Goal: Information Seeking & Learning: Learn about a topic

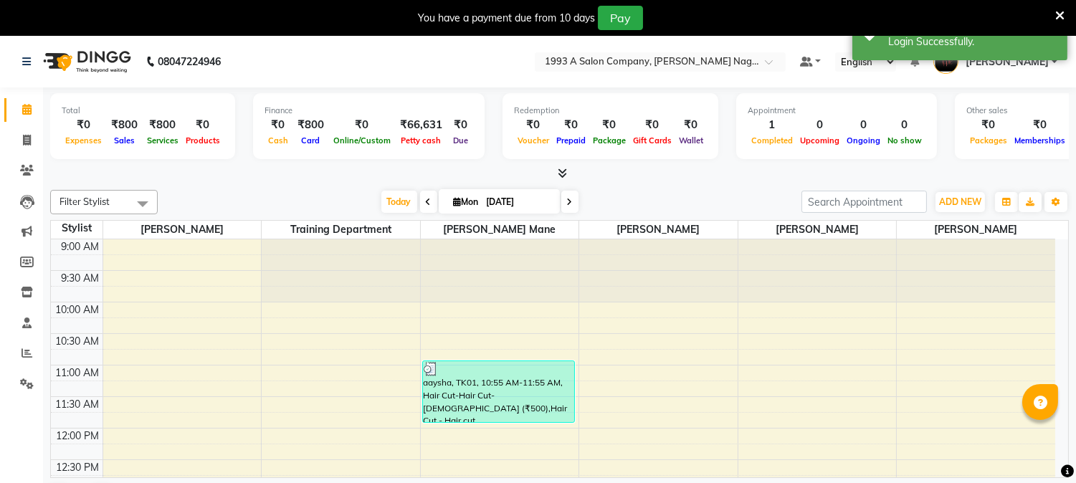
click at [1057, 14] on icon at bounding box center [1059, 15] width 9 height 13
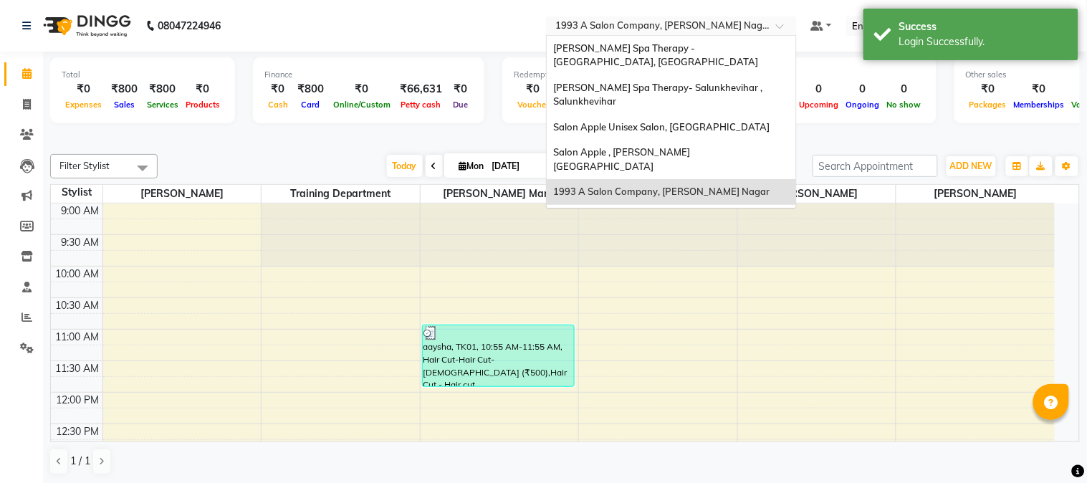
click at [720, 24] on input "text" at bounding box center [657, 27] width 208 height 14
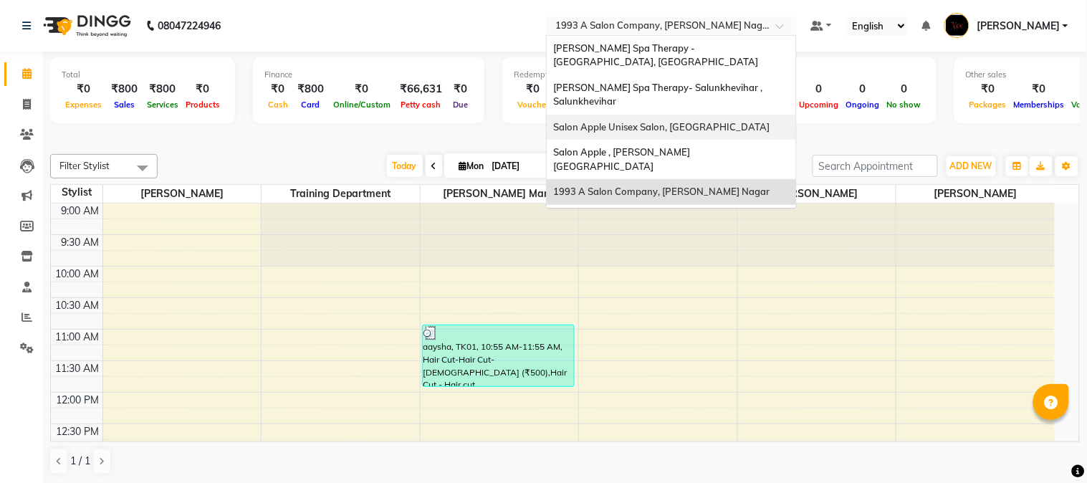
click at [720, 120] on div "Salon Apple Unisex Salon, [GEOGRAPHIC_DATA]" at bounding box center [671, 128] width 249 height 26
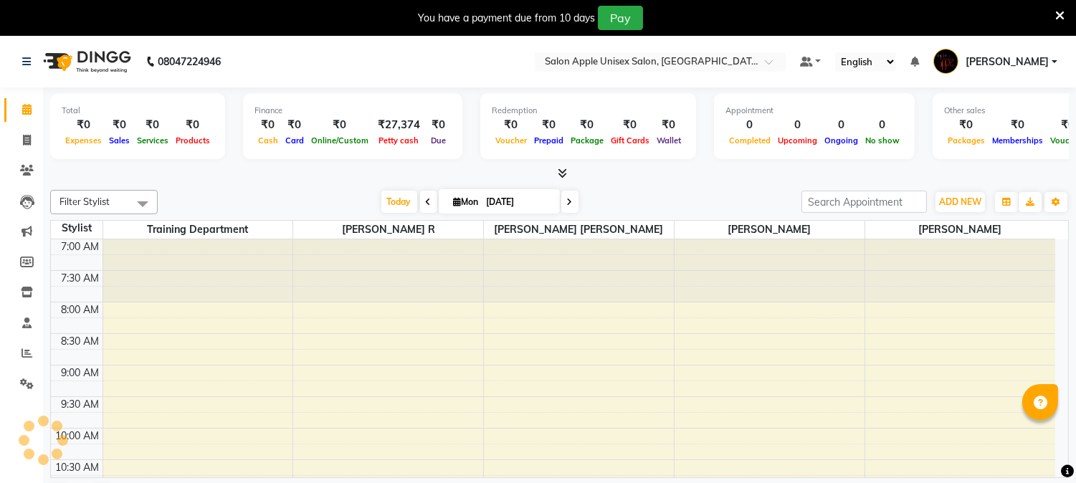
click at [1059, 11] on icon at bounding box center [1059, 15] width 9 height 13
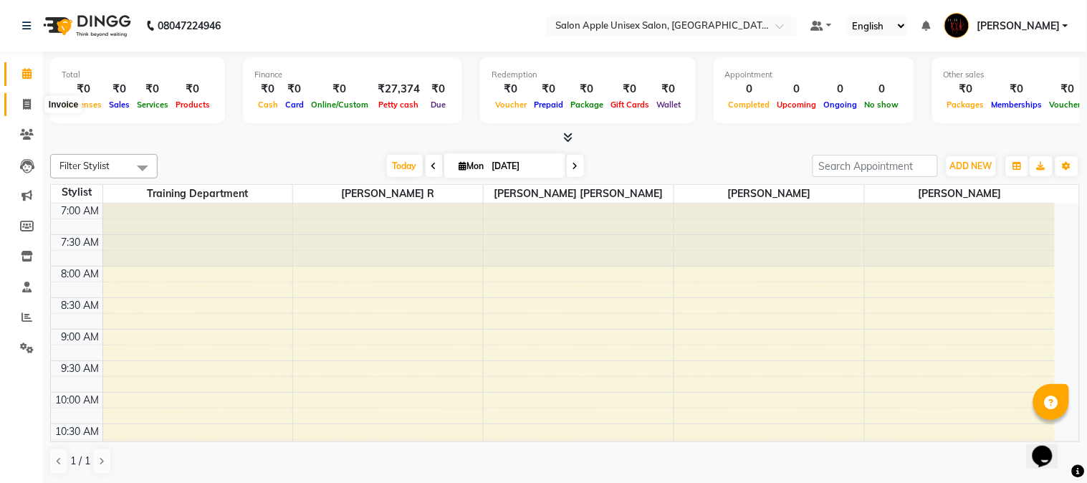
click at [25, 102] on icon at bounding box center [27, 104] width 8 height 11
select select "service"
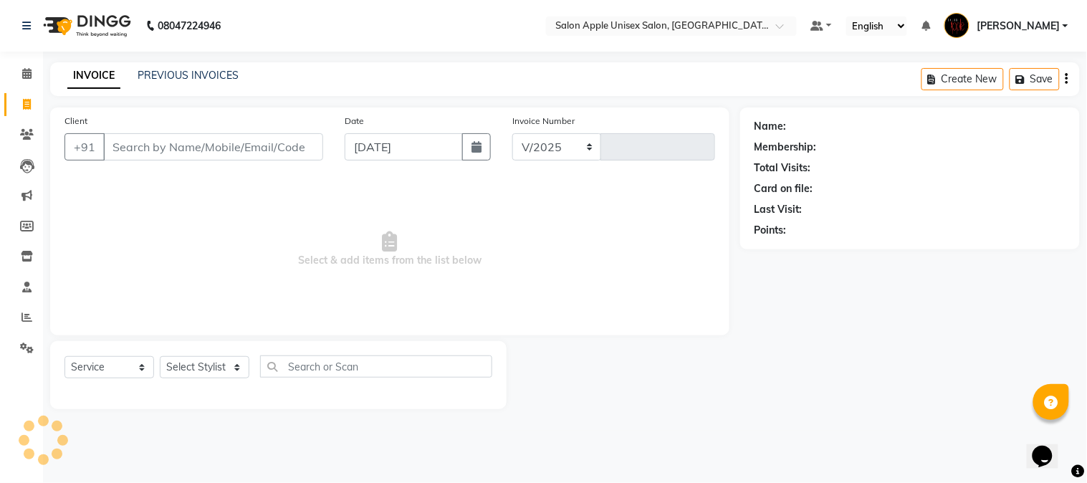
select select "92"
type input "1022"
click at [220, 76] on link "PREVIOUS INVOICES" at bounding box center [188, 75] width 101 height 13
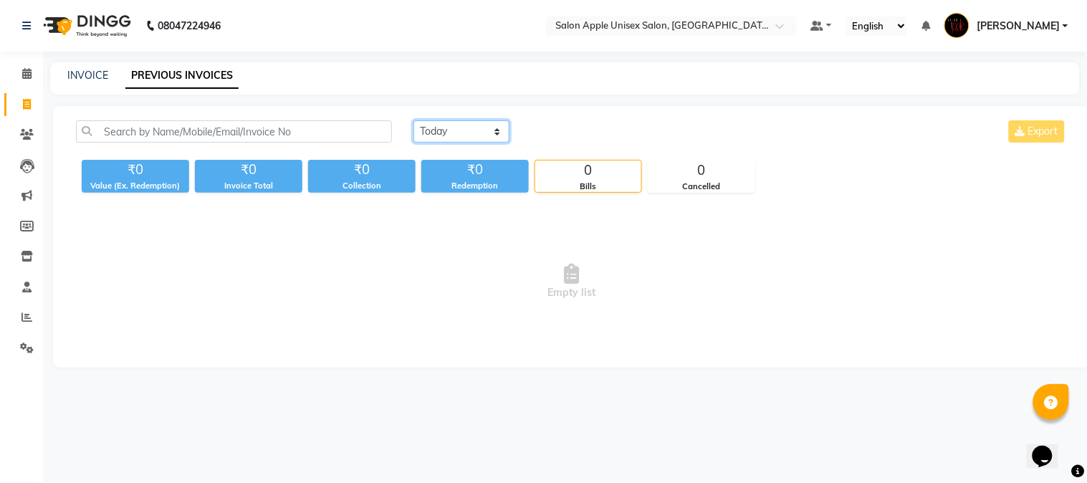
click at [444, 133] on select "[DATE] [DATE] Custom Range" at bounding box center [462, 131] width 96 height 22
select select "[DATE]"
click at [414, 120] on select "[DATE] [DATE] Custom Range" at bounding box center [462, 131] width 96 height 22
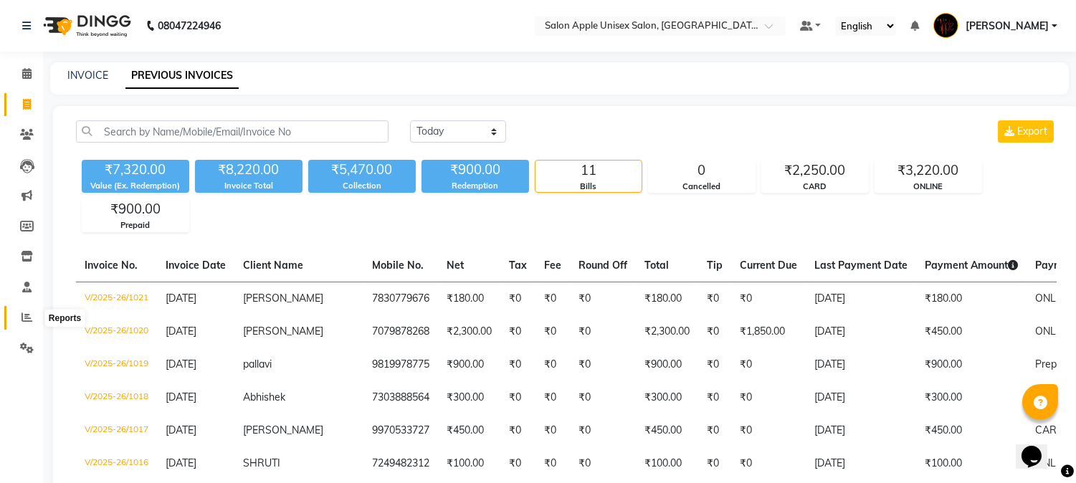
click at [27, 313] on icon at bounding box center [27, 317] width 11 height 11
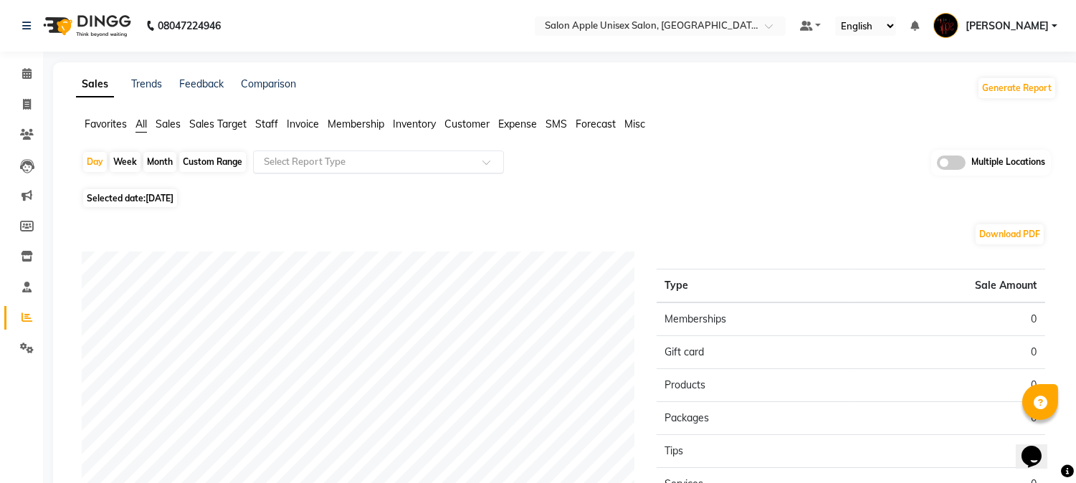
click at [323, 160] on input "text" at bounding box center [364, 162] width 206 height 14
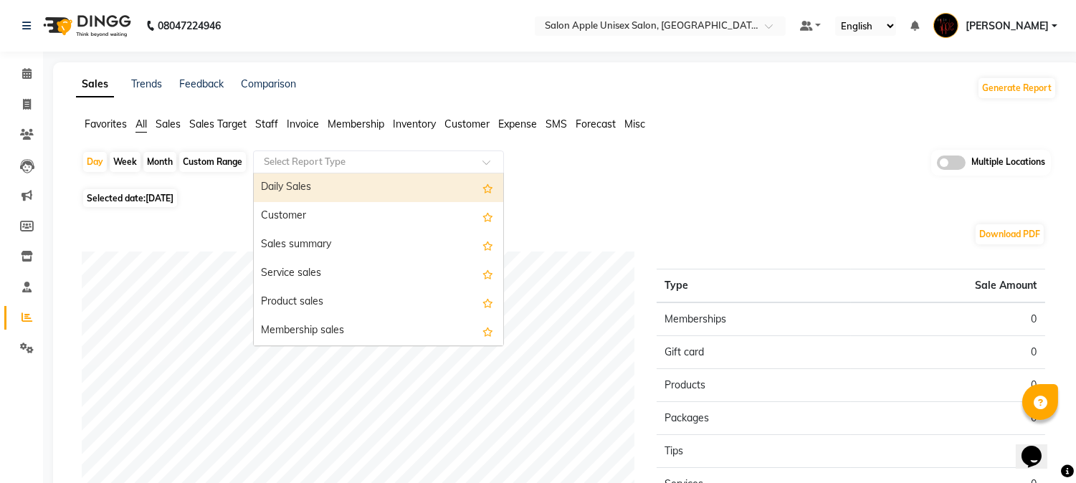
click at [324, 187] on div "Daily Sales" at bounding box center [378, 187] width 249 height 29
select select "full_report"
select select "csv"
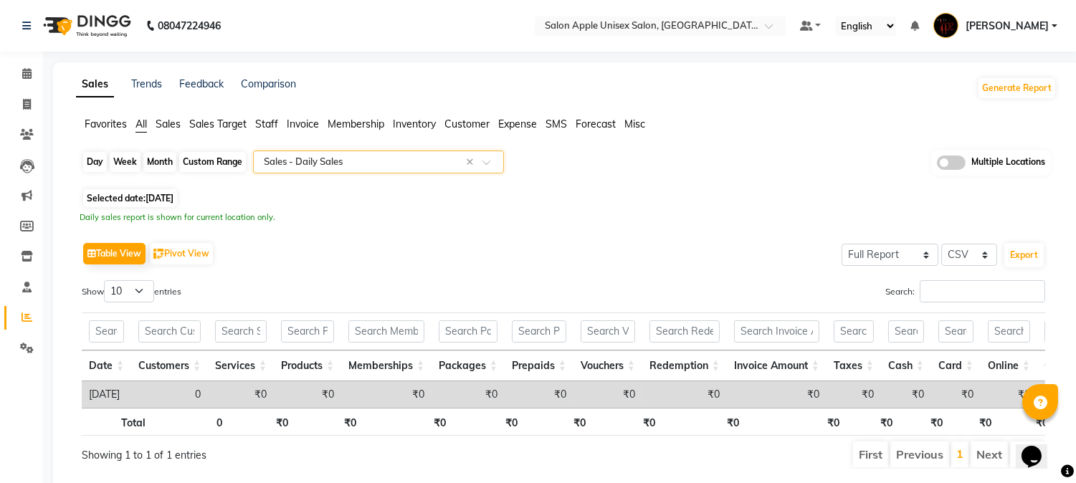
click at [94, 156] on div "Day" at bounding box center [95, 162] width 24 height 20
select select "9"
select select "2025"
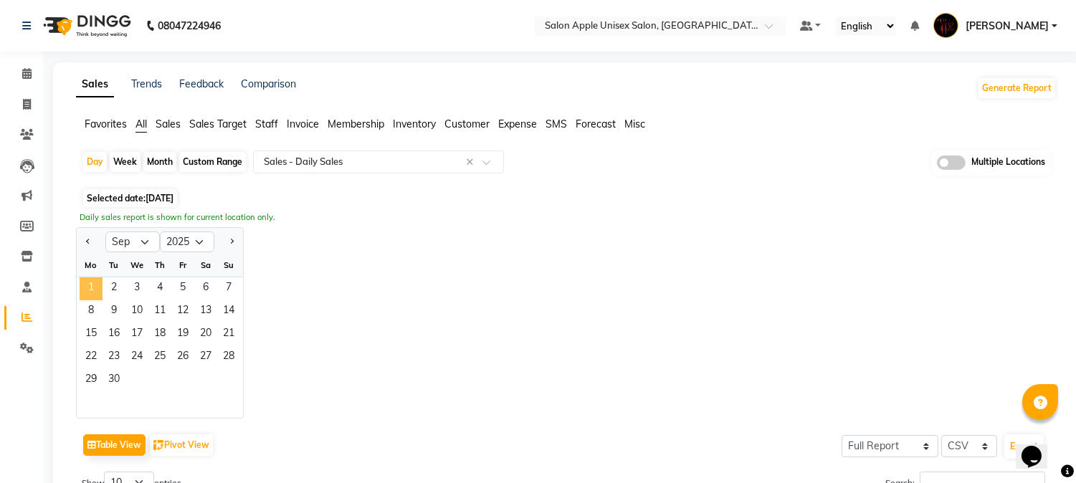
click at [98, 287] on span "1" at bounding box center [91, 288] width 23 height 23
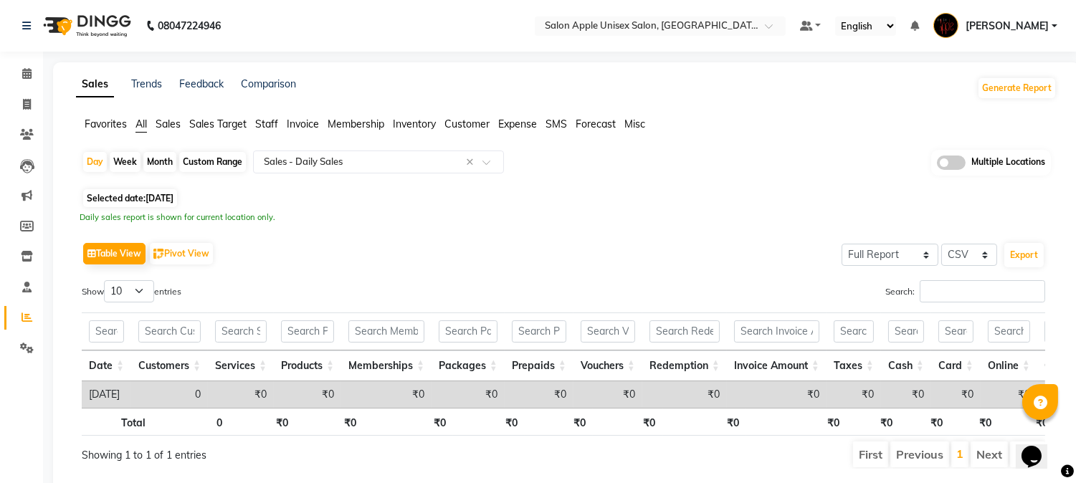
click at [163, 155] on div "Month" at bounding box center [159, 162] width 33 height 20
select select "9"
select select "2025"
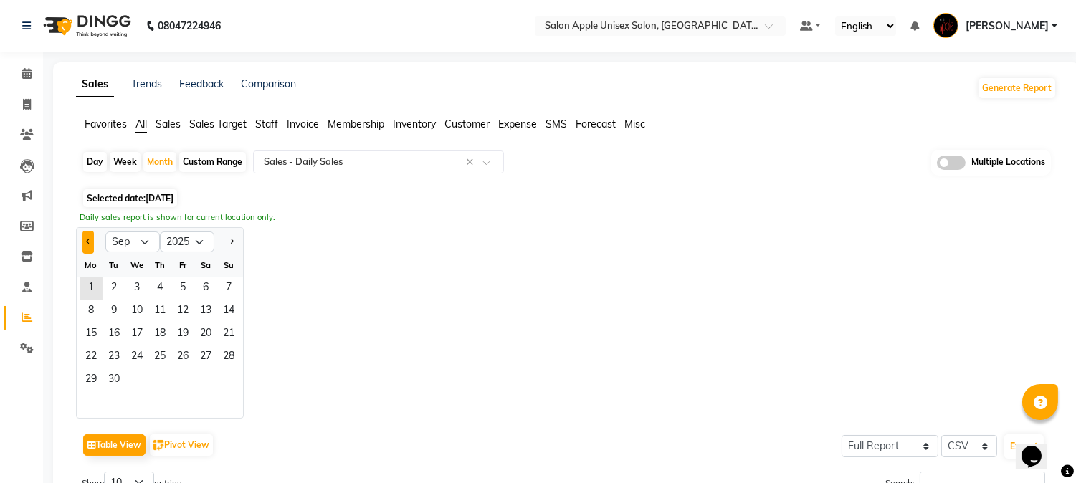
click at [89, 244] on button "Previous month" at bounding box center [87, 242] width 11 height 23
select select "8"
click at [227, 383] on span "31" at bounding box center [228, 380] width 23 height 23
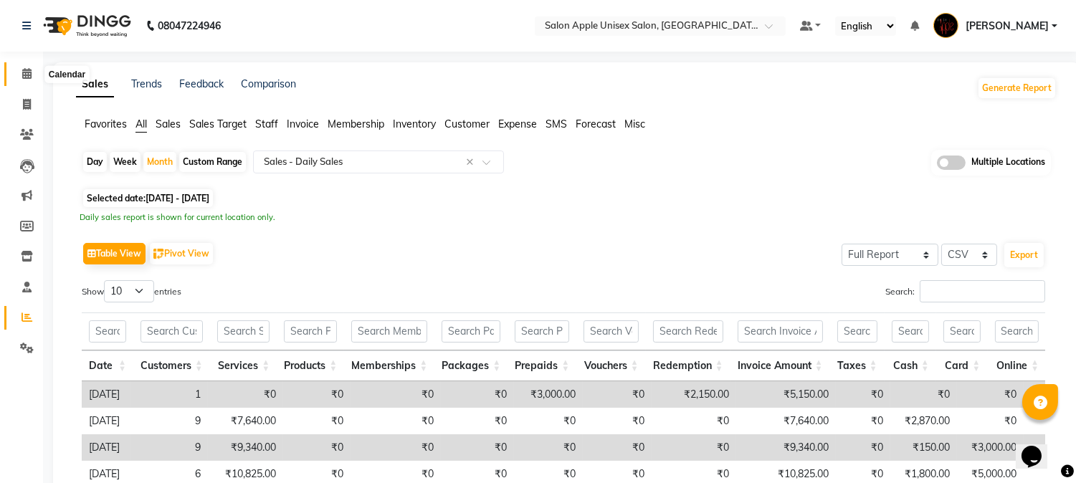
click at [24, 75] on icon at bounding box center [26, 73] width 9 height 11
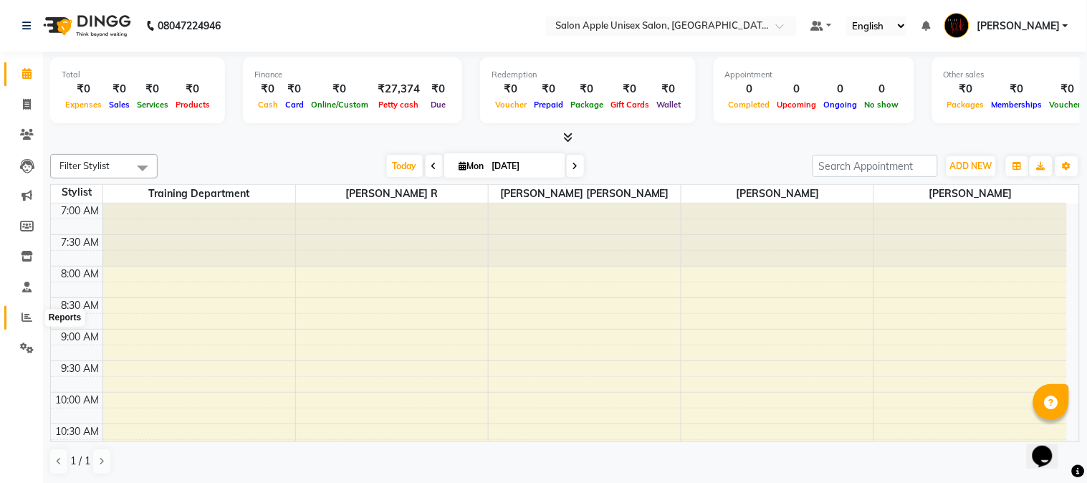
click at [24, 323] on icon at bounding box center [27, 317] width 11 height 11
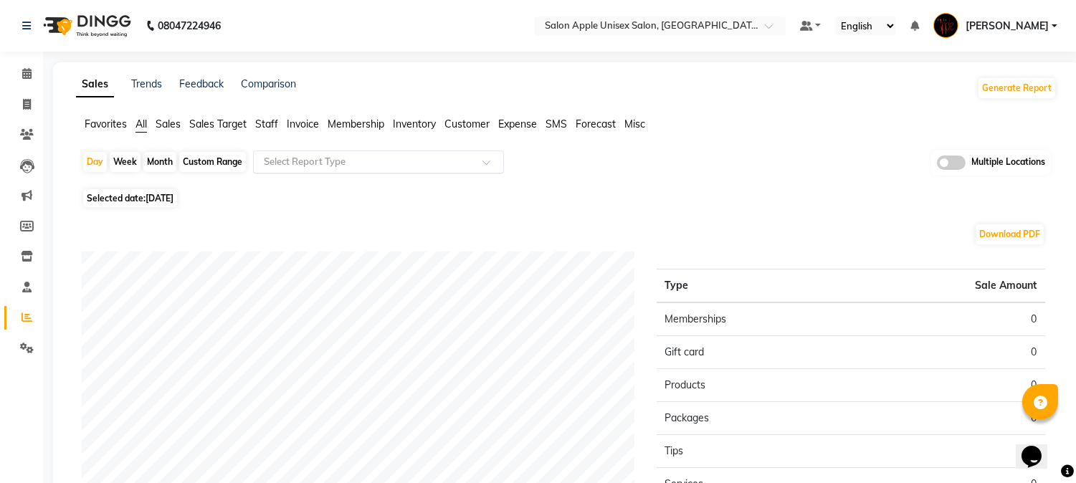
click at [385, 167] on input "text" at bounding box center [364, 162] width 206 height 14
click at [97, 161] on div "Day" at bounding box center [95, 162] width 24 height 20
select select "9"
select select "2025"
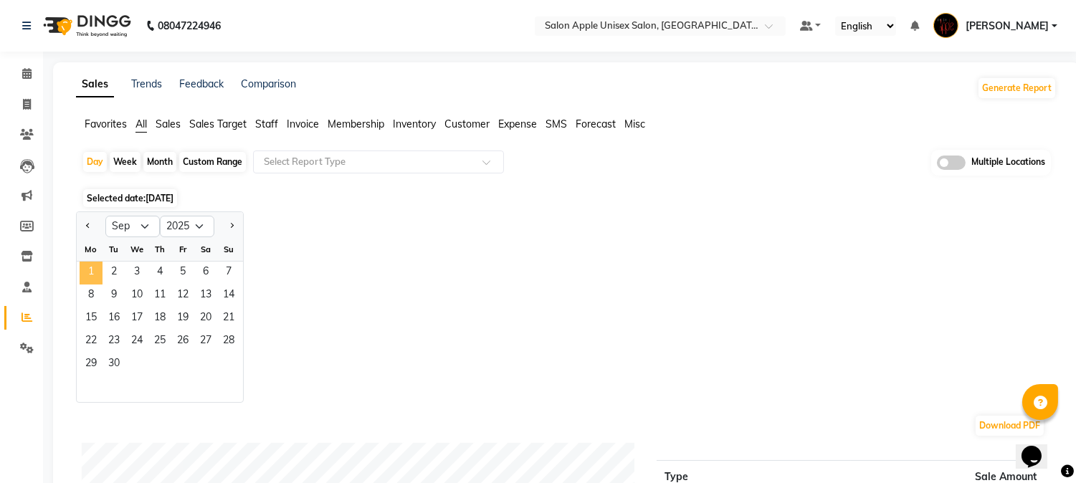
drag, startPoint x: 88, startPoint y: 273, endPoint x: 105, endPoint y: 194, distance: 80.7
click at [89, 273] on span "1" at bounding box center [91, 273] width 23 height 23
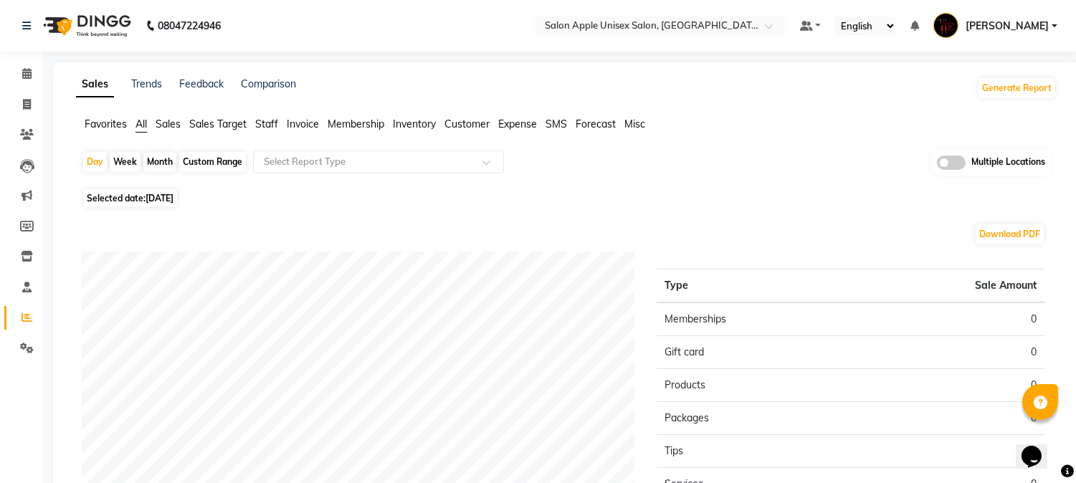
click at [156, 166] on div "Month" at bounding box center [159, 162] width 33 height 20
select select "9"
select select "2025"
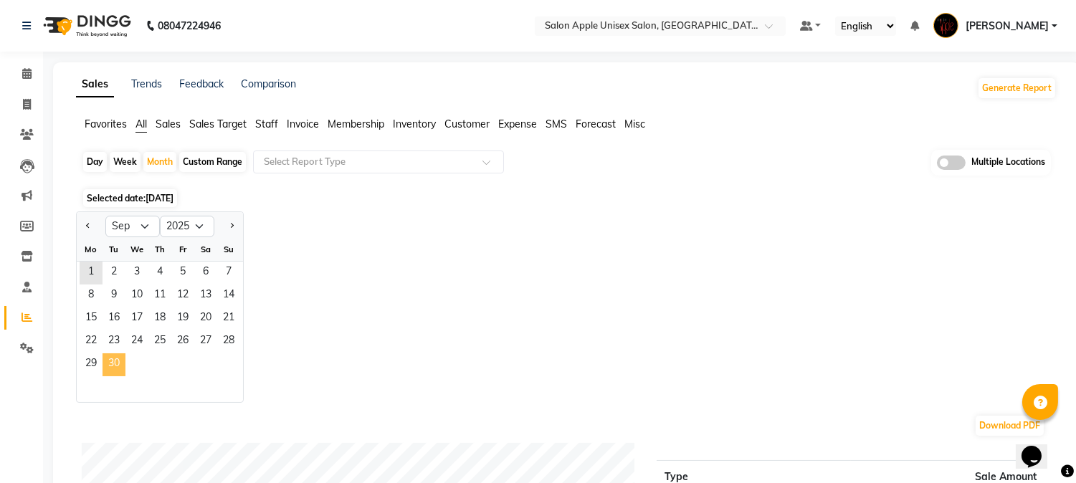
click at [115, 359] on span "30" at bounding box center [114, 364] width 23 height 23
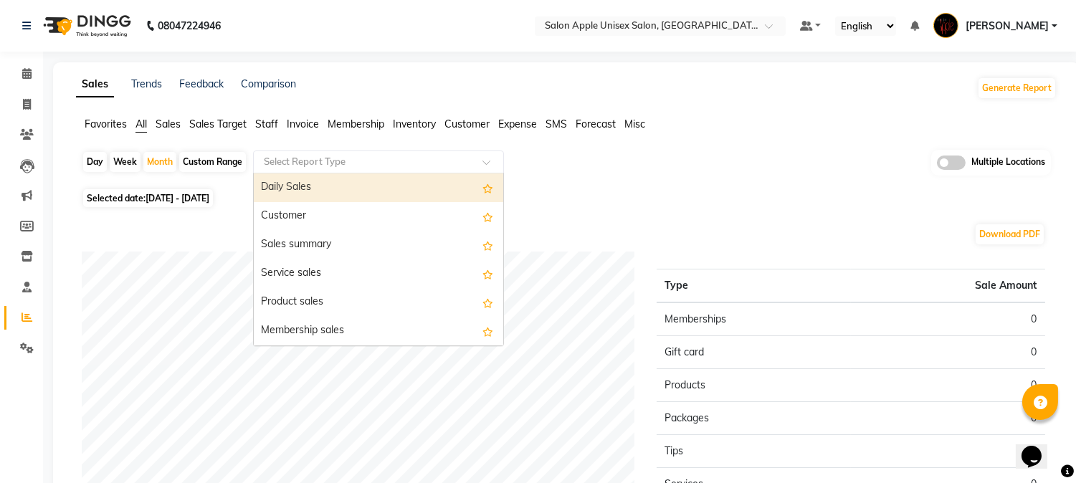
click at [321, 166] on input "text" at bounding box center [364, 162] width 206 height 14
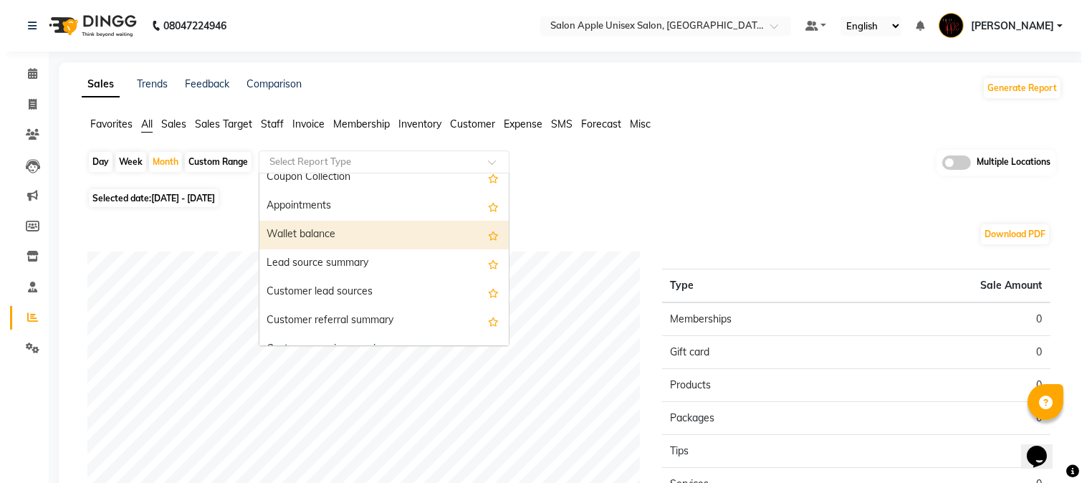
scroll to position [2389, 0]
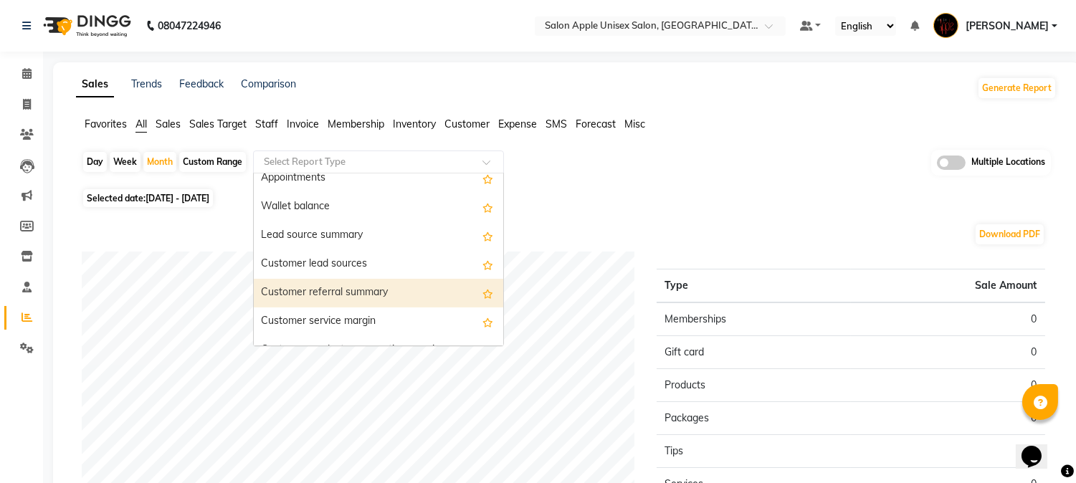
click at [391, 291] on div "Customer referral summary" at bounding box center [378, 293] width 249 height 29
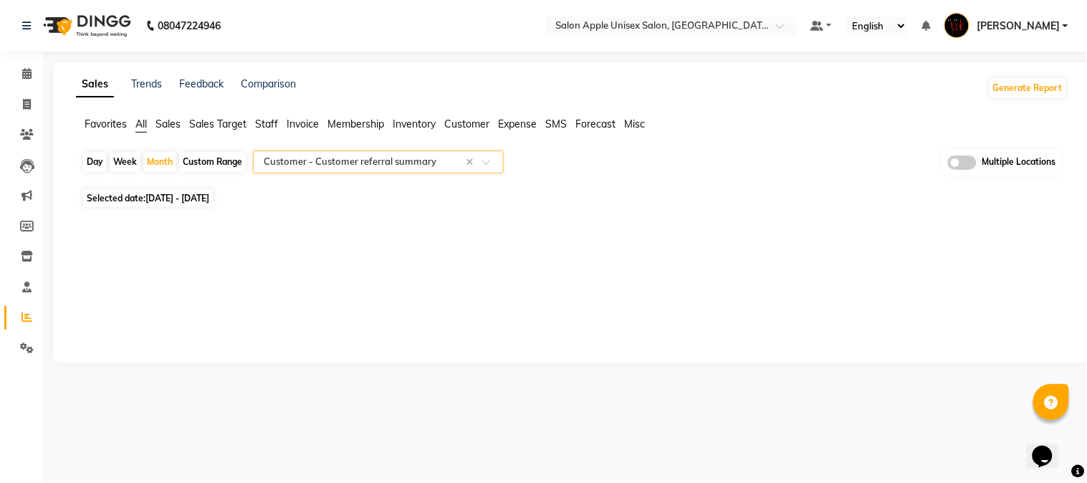
click at [404, 166] on input "text" at bounding box center [364, 162] width 206 height 14
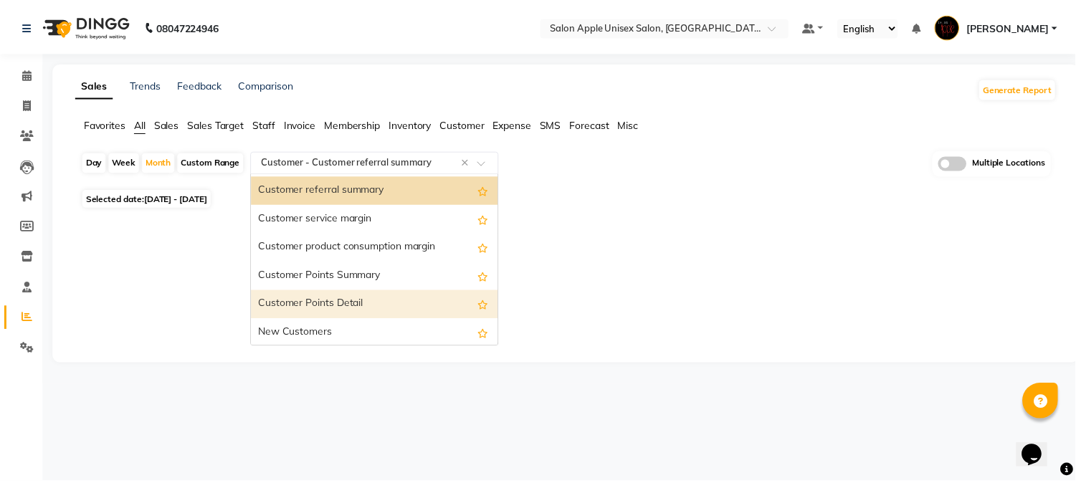
scroll to position [2413, 0]
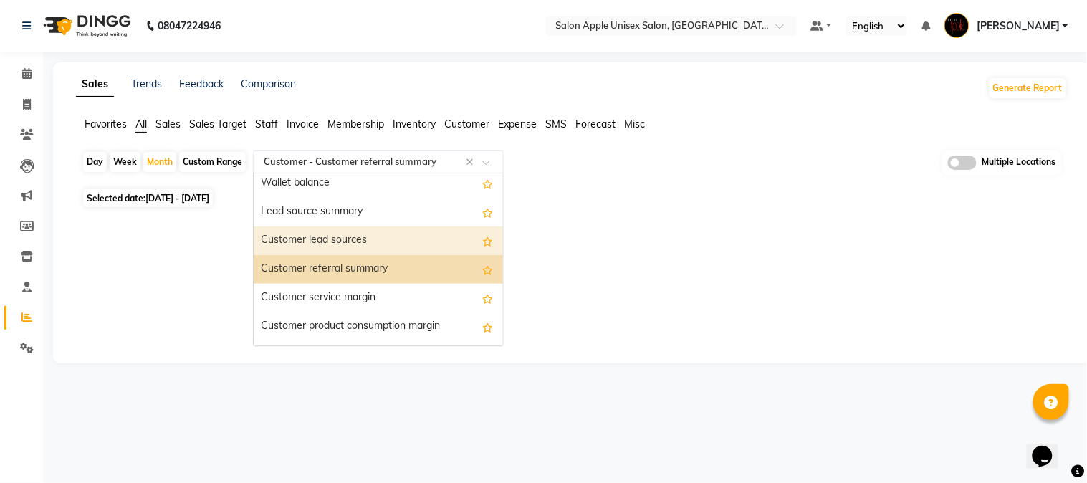
click at [375, 234] on div "Customer lead sources" at bounding box center [378, 241] width 249 height 29
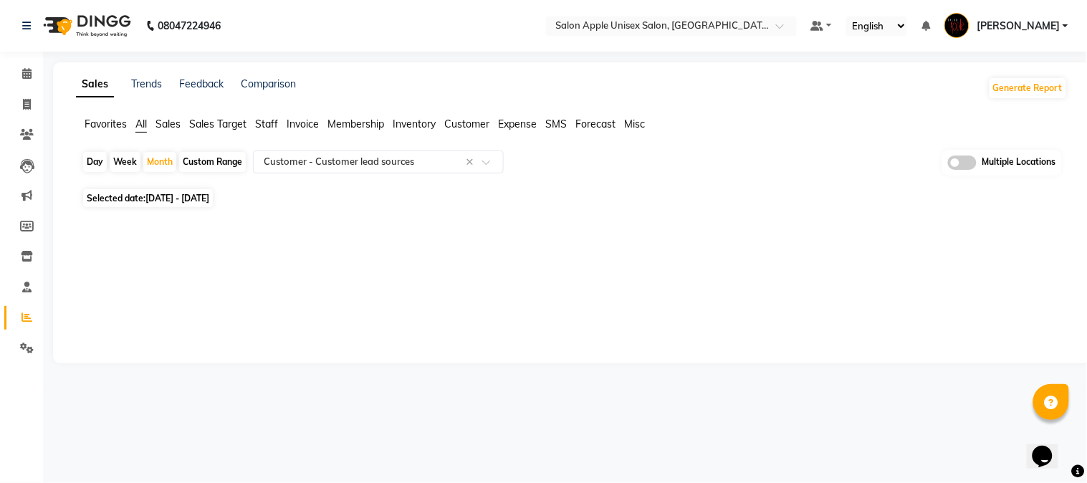
click at [91, 158] on div "Day" at bounding box center [95, 162] width 24 height 20
select select "9"
select select "2025"
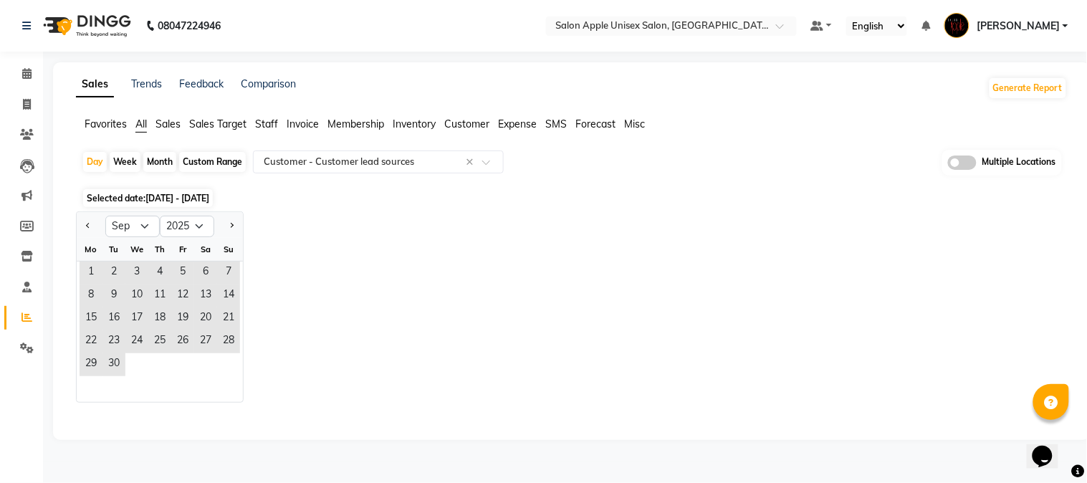
click at [94, 219] on div at bounding box center [91, 226] width 29 height 23
click at [87, 225] on span "Previous month" at bounding box center [88, 225] width 5 height 5
select select "8"
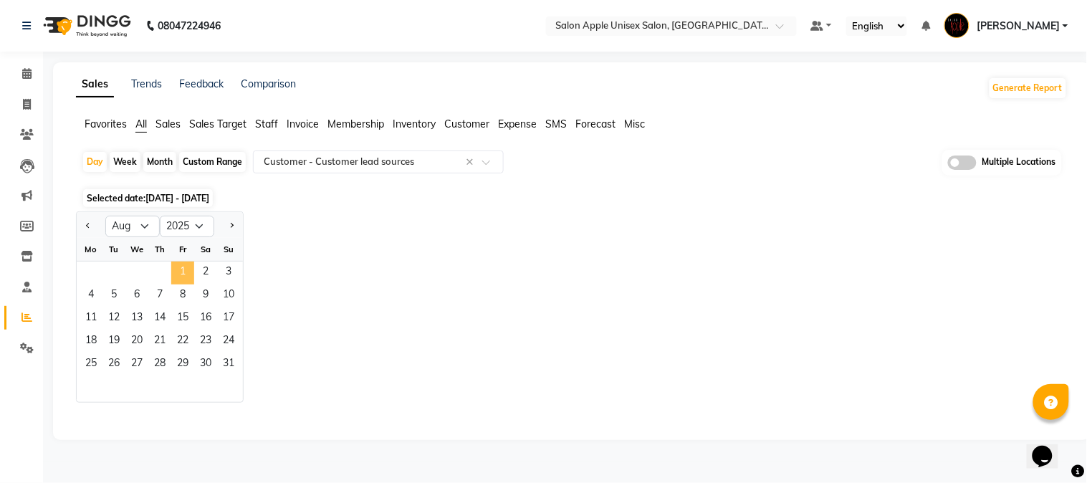
click at [186, 266] on span "1" at bounding box center [182, 273] width 23 height 23
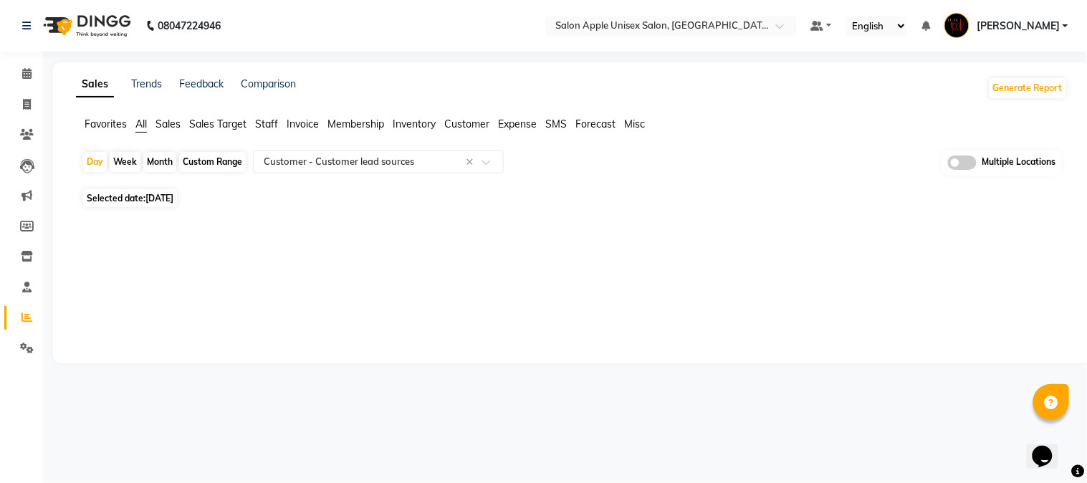
click at [156, 163] on div "Month" at bounding box center [159, 162] width 33 height 20
select select "8"
select select "2025"
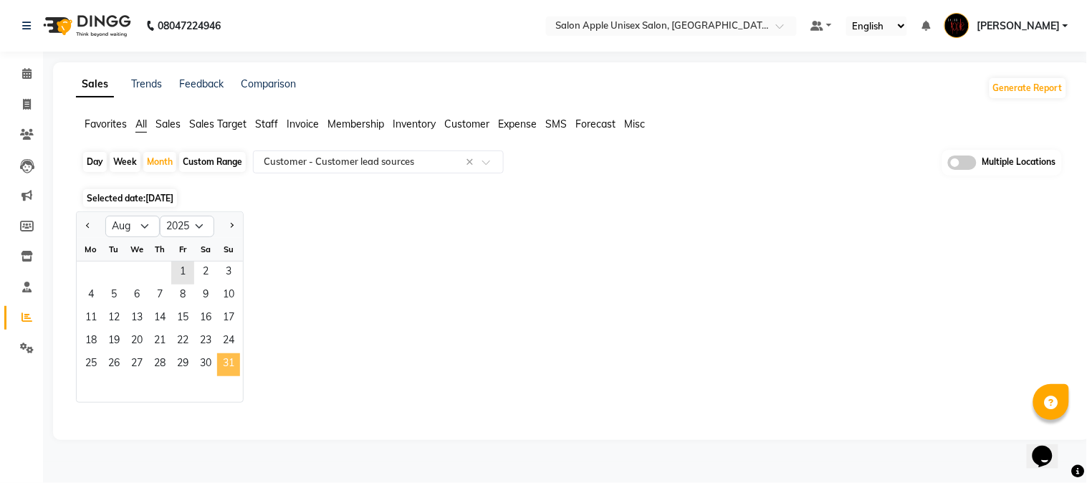
click at [227, 356] on span "31" at bounding box center [228, 364] width 23 height 23
select select "full_report"
select select "csv"
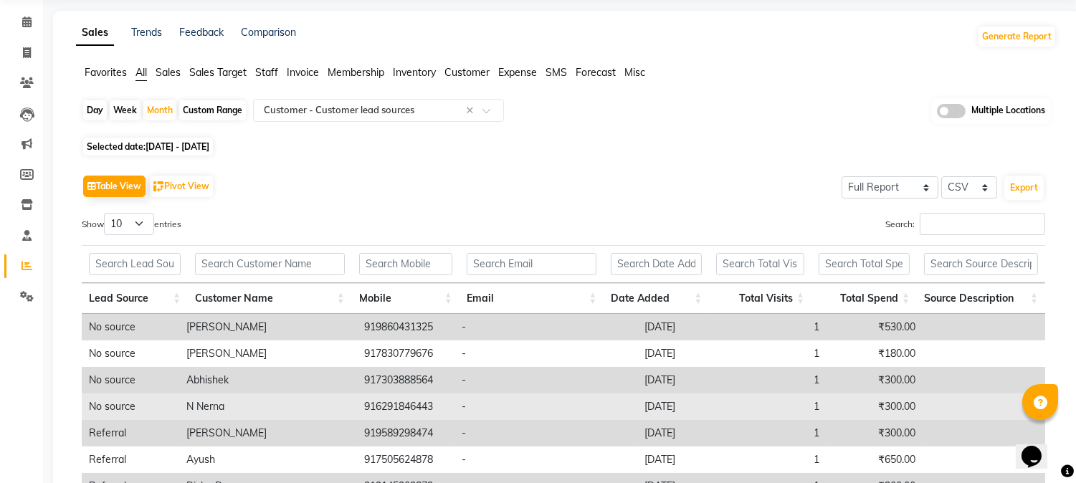
scroll to position [29, 0]
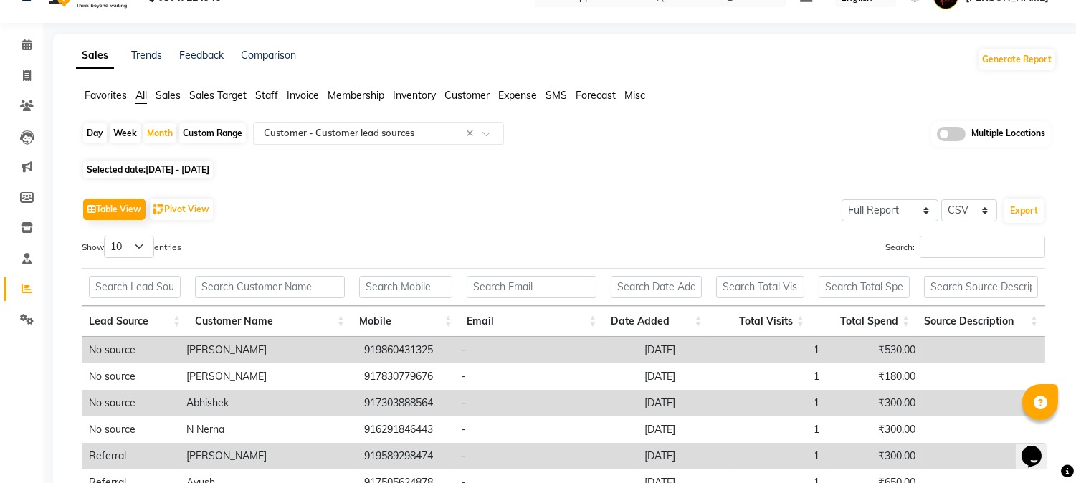
click at [381, 126] on input "text" at bounding box center [364, 133] width 206 height 14
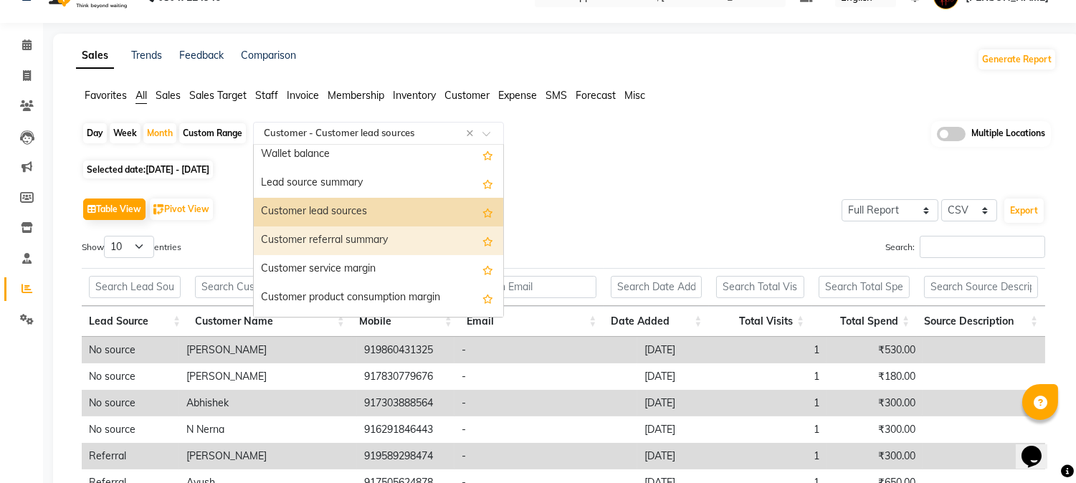
scroll to position [2385, 0]
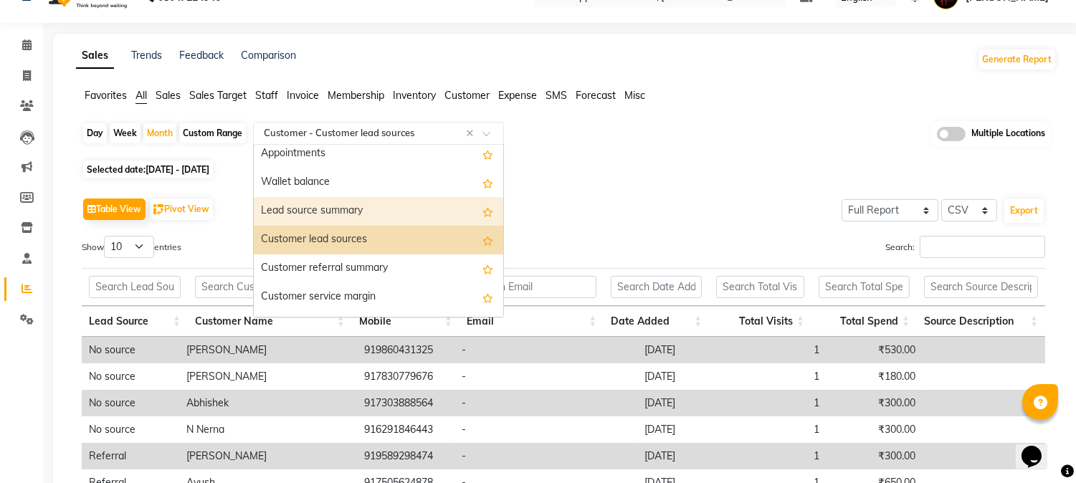
click at [376, 202] on div "Lead source summary" at bounding box center [378, 211] width 249 height 29
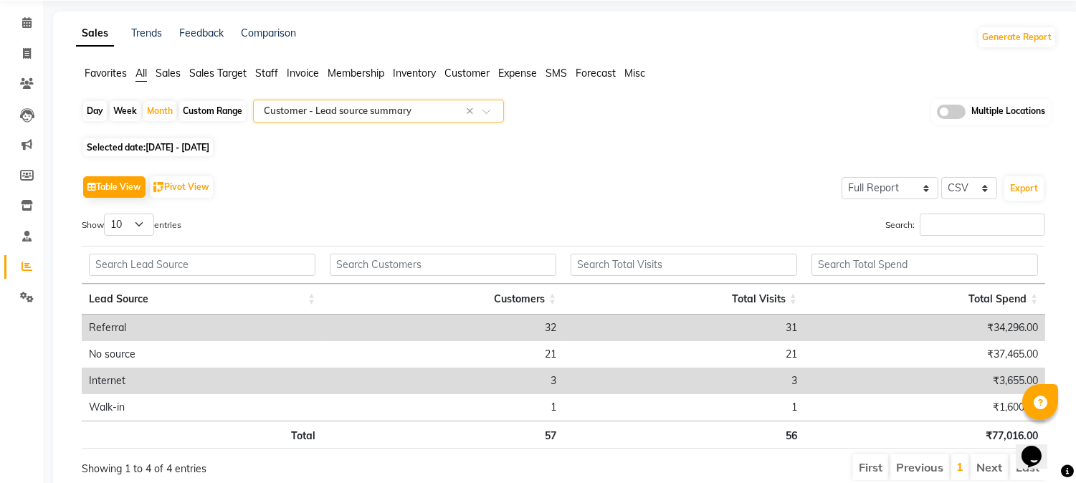
scroll to position [80, 0]
